Goal: Information Seeking & Learning: Learn about a topic

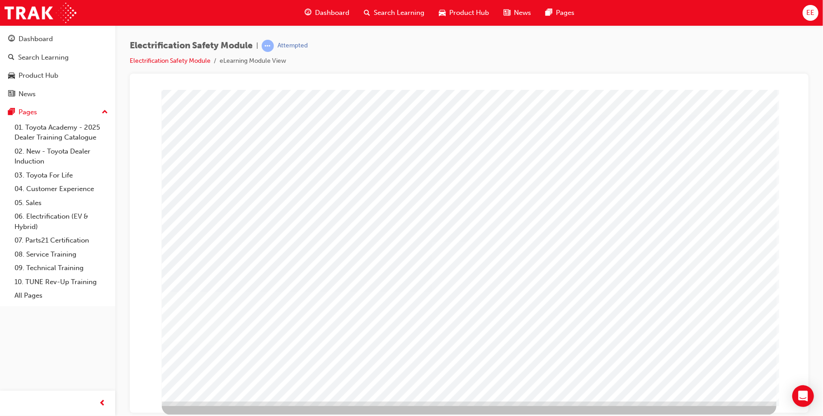
scroll to position [0, 0]
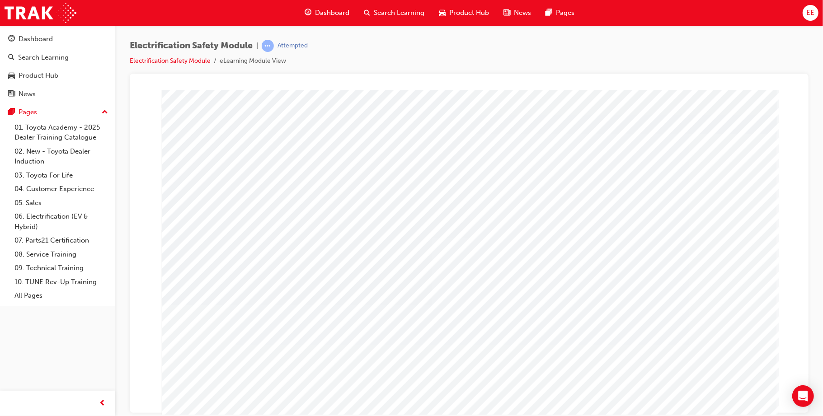
drag, startPoint x: 729, startPoint y: 159, endPoint x: 710, endPoint y: 165, distance: 19.4
click at [710, 165] on div "multistate" at bounding box center [468, 251] width 615 height 325
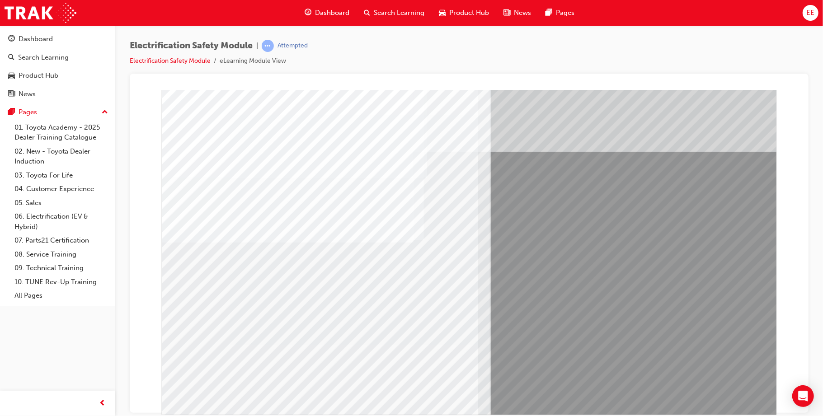
drag, startPoint x: 298, startPoint y: 327, endPoint x: 310, endPoint y: 324, distance: 12.1
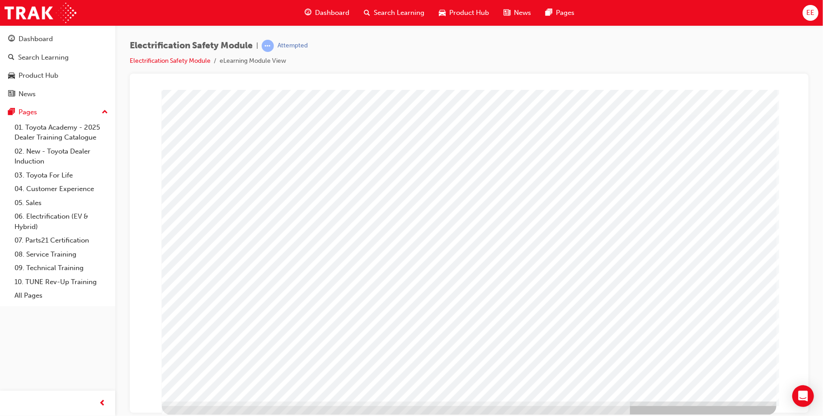
scroll to position [0, 0]
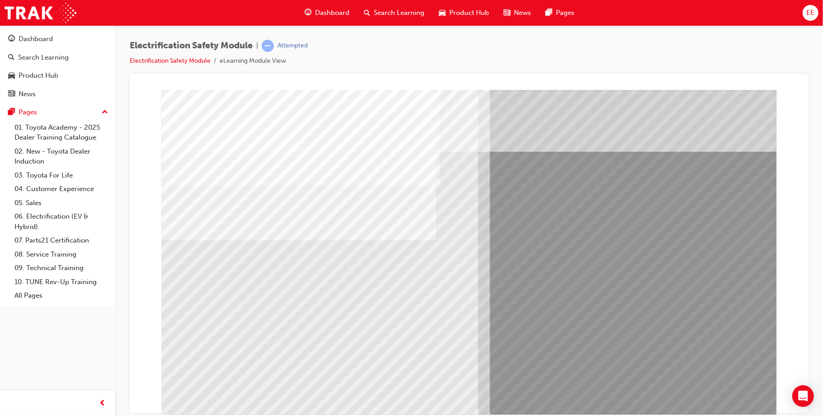
scroll to position [14, 0]
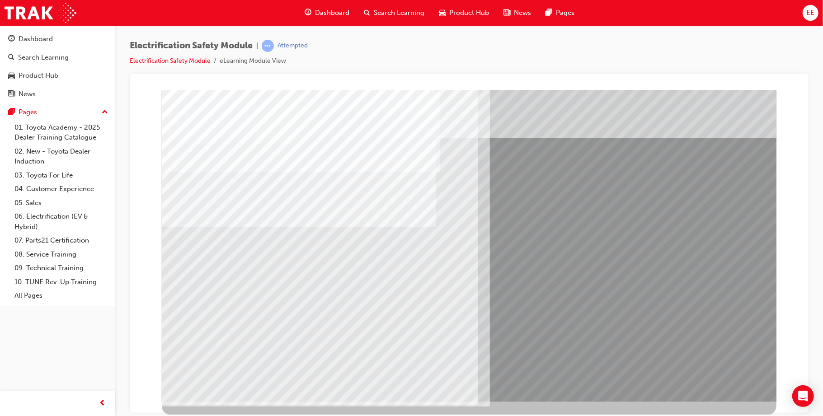
scroll to position [0, 0]
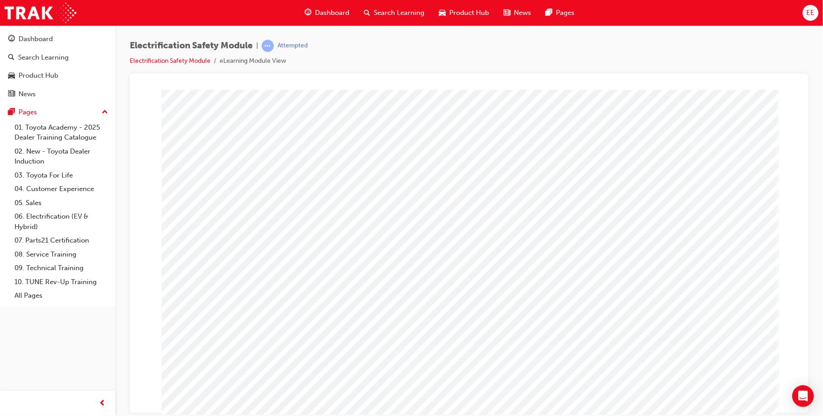
scroll to position [14, 0]
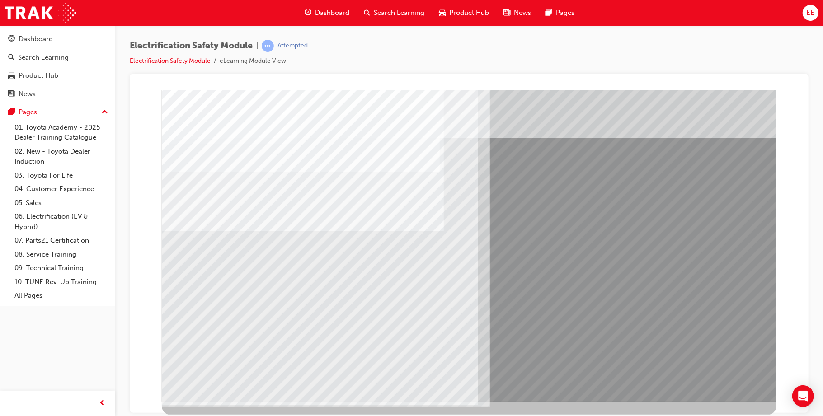
scroll to position [0, 0]
